Goal: Navigation & Orientation: Find specific page/section

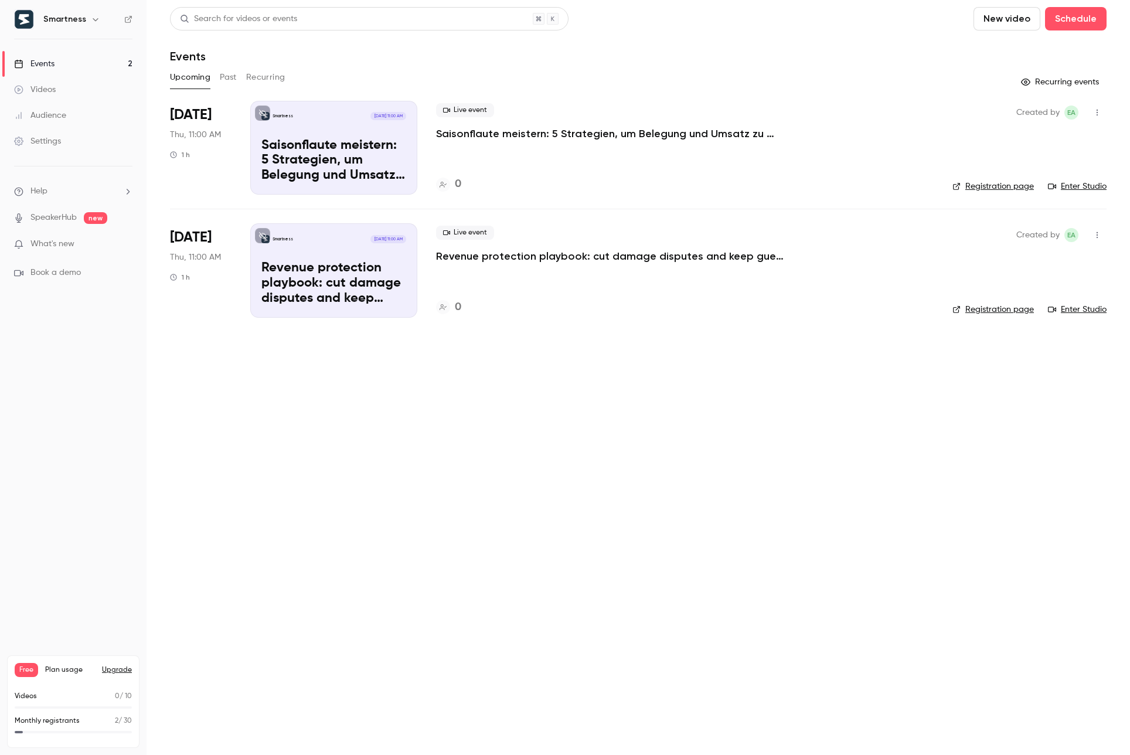
click at [234, 77] on button "Past" at bounding box center [228, 77] width 17 height 19
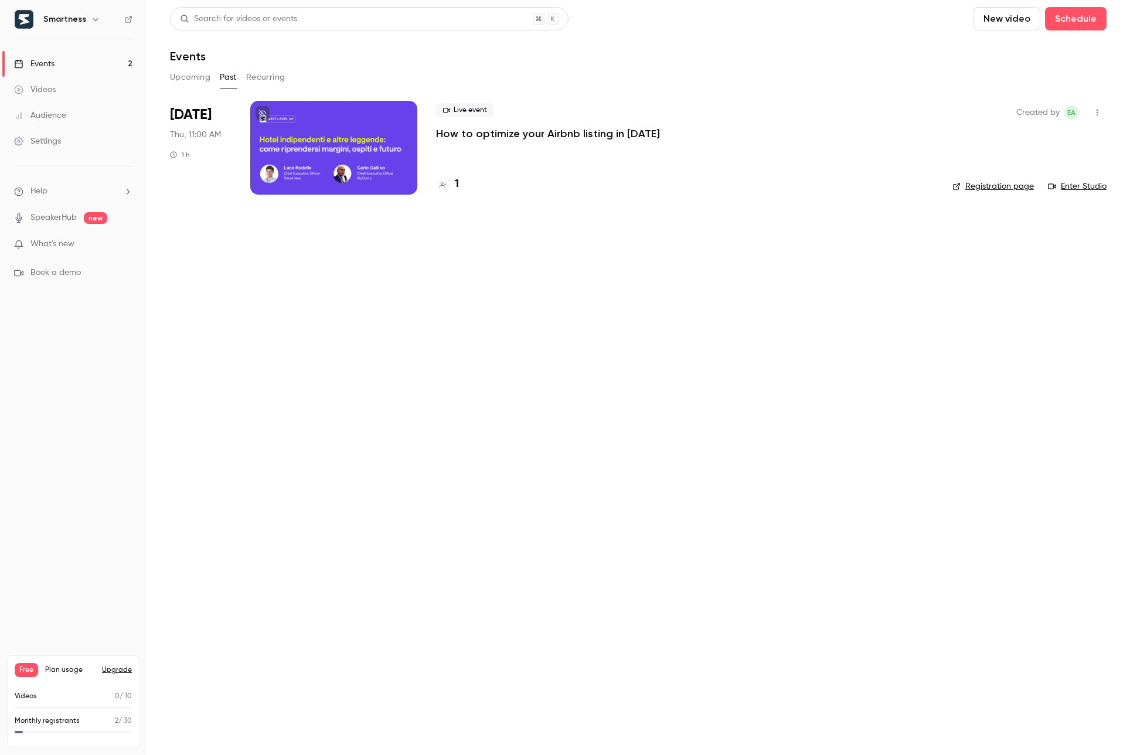
click at [268, 77] on button "Recurring" at bounding box center [265, 77] width 39 height 19
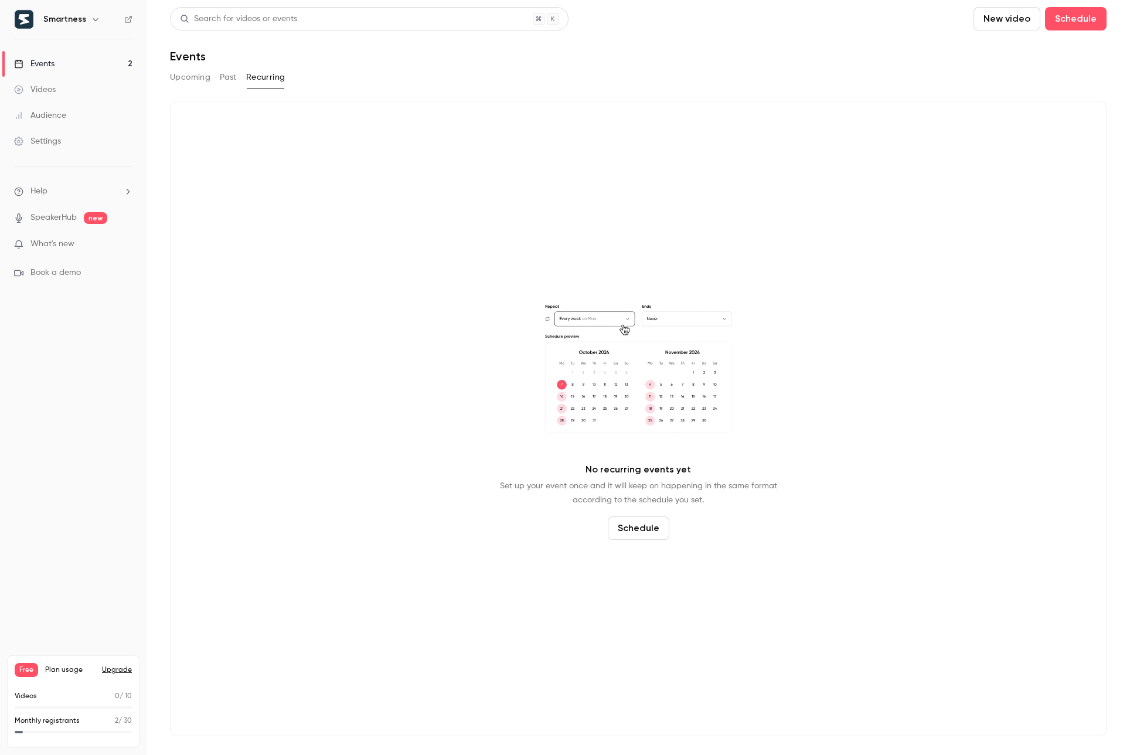
click at [194, 78] on button "Upcoming" at bounding box center [190, 77] width 40 height 19
